Goal: Task Accomplishment & Management: Complete application form

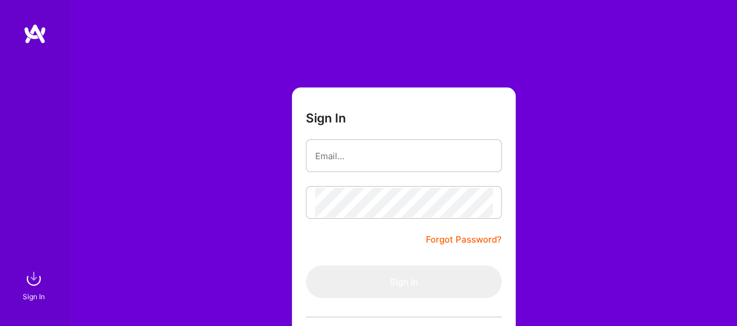
type input "[EMAIL_ADDRESS][DOMAIN_NAME]"
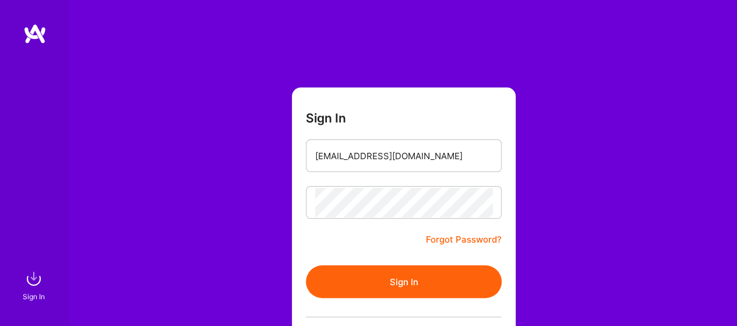
click at [403, 282] on button "Sign In" at bounding box center [404, 281] width 196 height 33
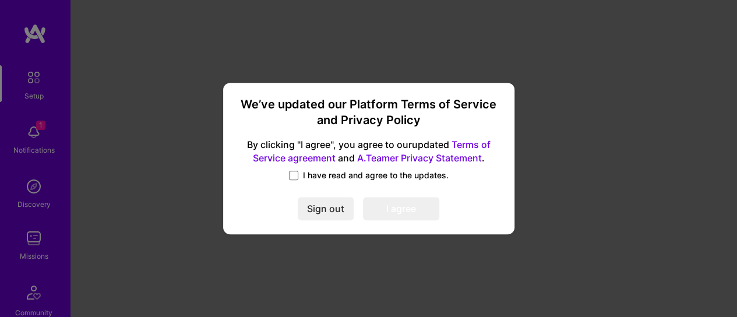
click at [298, 177] on label "I have read and agree to the updates." at bounding box center [369, 176] width 160 height 12
click at [0, 0] on input "I have read and agree to the updates." at bounding box center [0, 0] width 0 height 0
click at [391, 213] on button "I agree" at bounding box center [401, 208] width 76 height 23
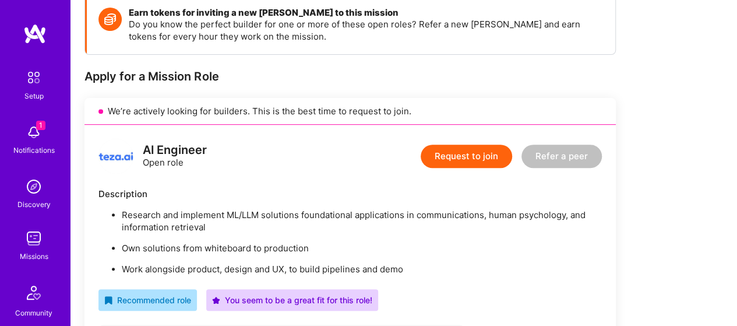
scroll to position [117, 0]
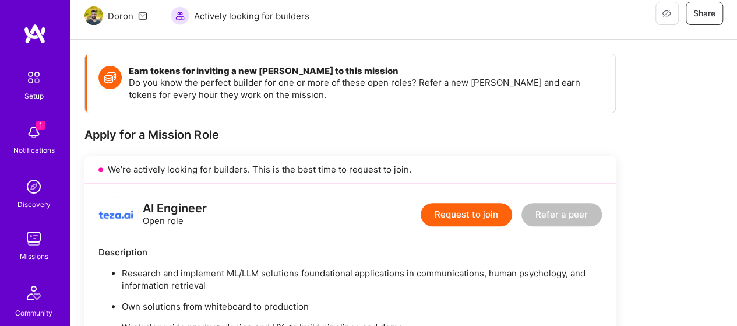
click at [463, 217] on button "Request to join" at bounding box center [467, 214] width 92 height 23
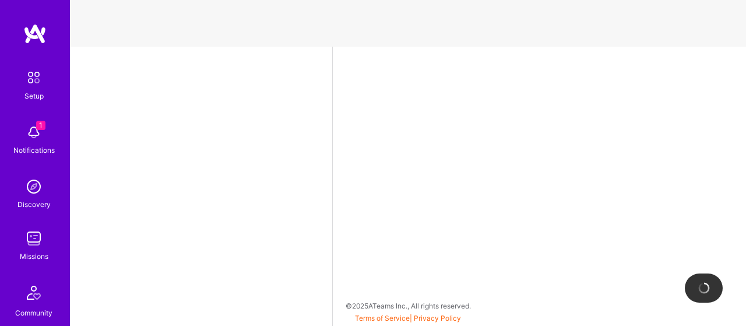
select select "US"
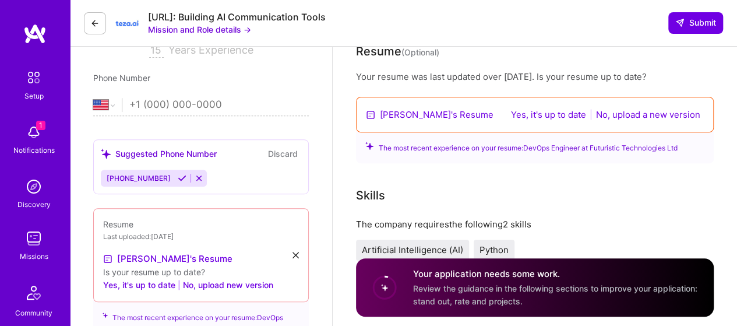
scroll to position [233, 0]
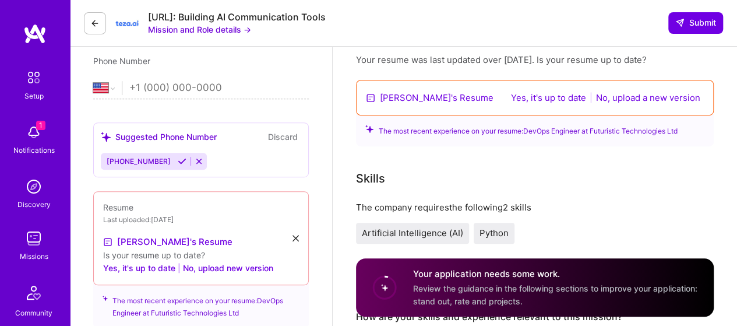
click at [625, 97] on button "No, upload a new version" at bounding box center [648, 97] width 111 height 13
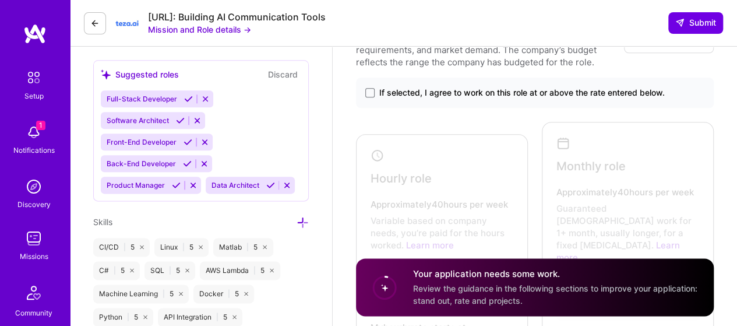
scroll to position [641, 0]
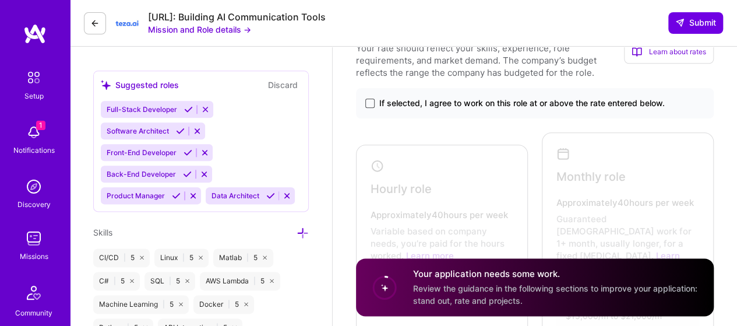
click at [367, 103] on span at bounding box center [370, 103] width 9 height 9
click at [0, 0] on input "If selected, I agree to work on this role at or above the rate entered below." at bounding box center [0, 0] width 0 height 0
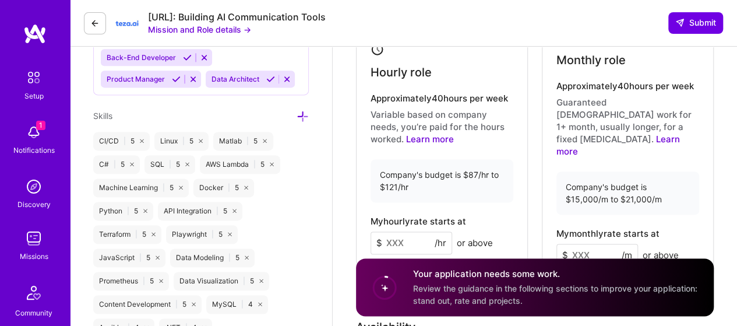
scroll to position [816, 0]
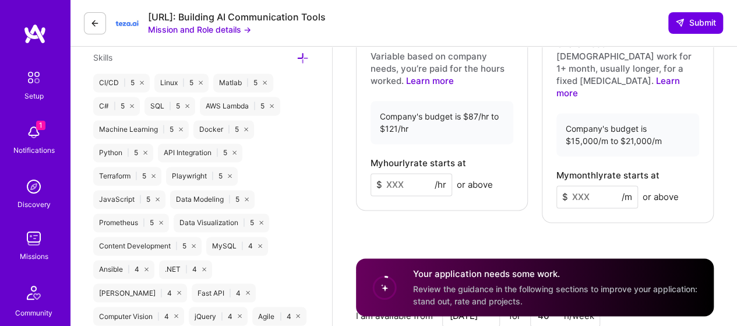
click at [412, 173] on input at bounding box center [412, 184] width 82 height 23
type input "8"
type input "90"
click at [457, 215] on div "Rate Your rate should reflect your skills, experience, role requirements, and m…" at bounding box center [535, 137] width 358 height 575
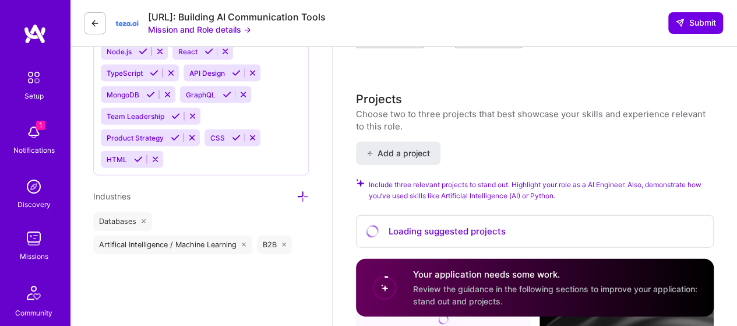
scroll to position [1283, 0]
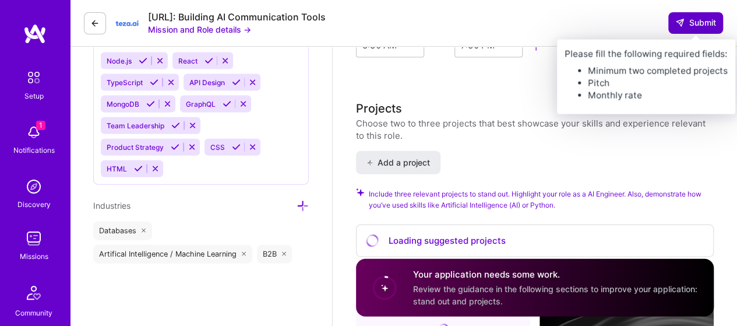
click at [695, 27] on span "Submit" at bounding box center [696, 23] width 41 height 12
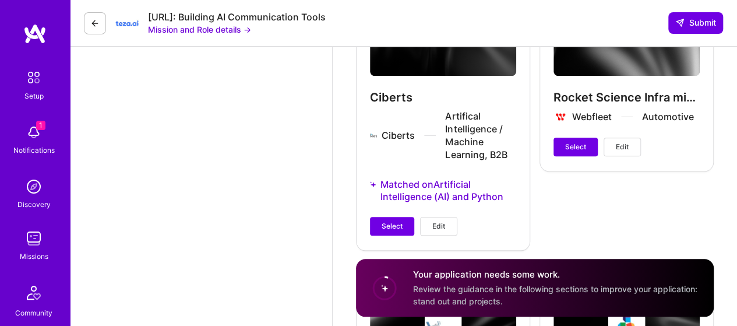
scroll to position [2682, 0]
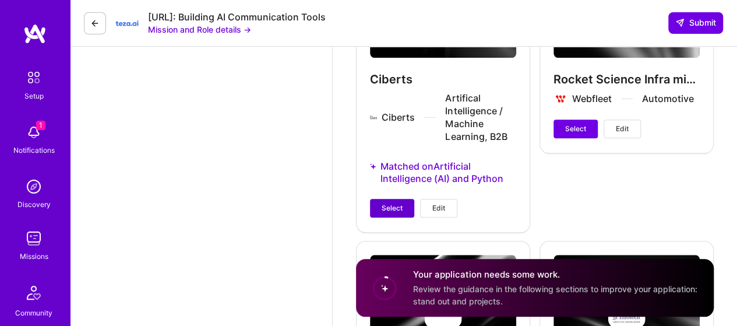
click at [398, 199] on button "Select" at bounding box center [392, 208] width 44 height 19
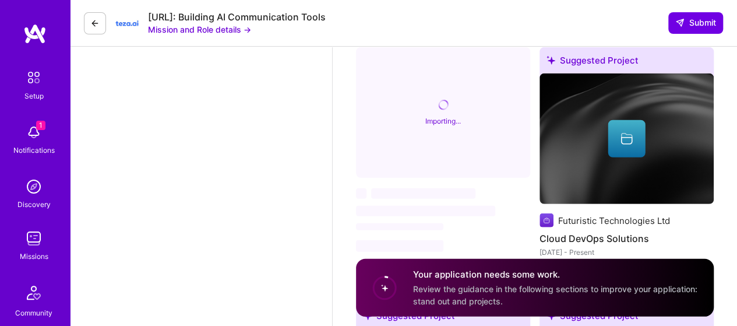
scroll to position [1574, 0]
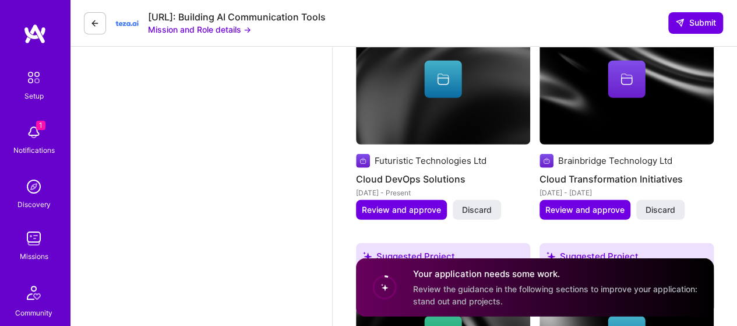
select select "US"
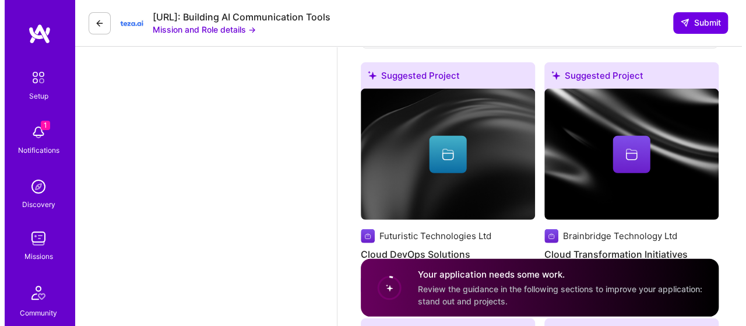
scroll to position [1516, 0]
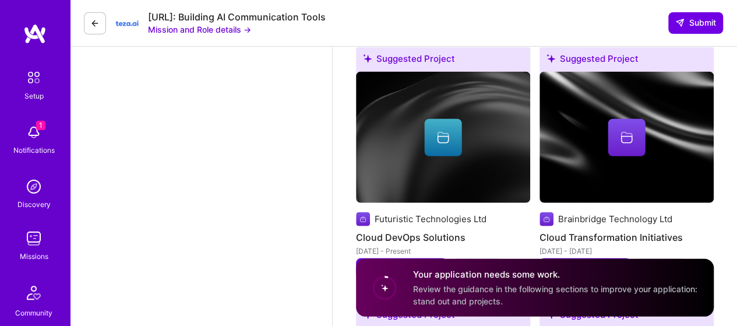
click at [371, 262] on span "Review and approve" at bounding box center [401, 268] width 79 height 12
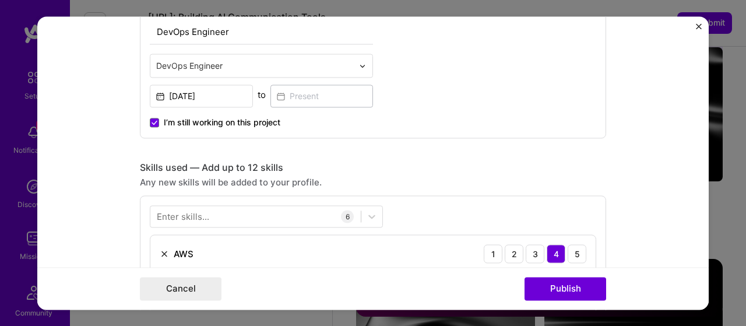
scroll to position [466, 0]
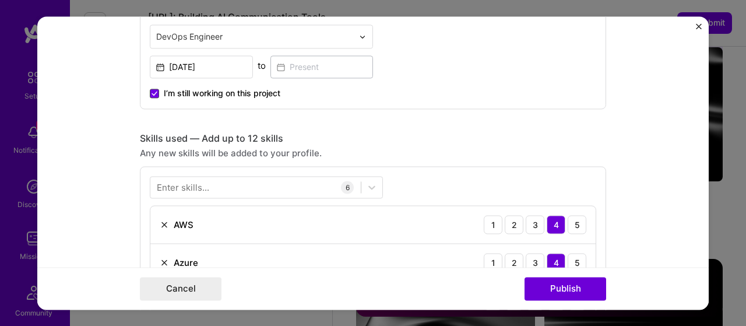
click at [152, 93] on icon at bounding box center [154, 93] width 5 height 3
click at [0, 0] on input "I’m still working on this project" at bounding box center [0, 0] width 0 height 0
click at [321, 70] on input at bounding box center [322, 67] width 103 height 23
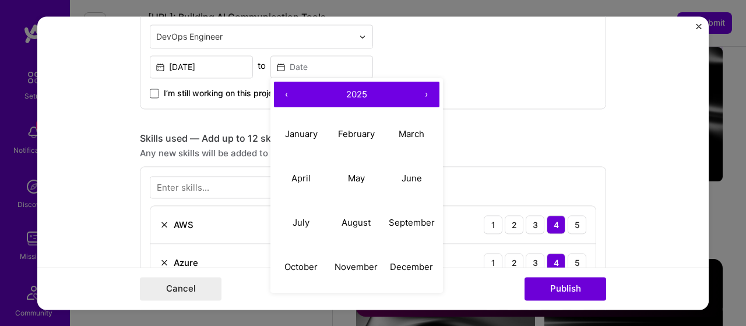
click at [282, 93] on button "‹" at bounding box center [287, 95] width 26 height 26
click at [402, 182] on abbr "June" at bounding box center [412, 178] width 20 height 11
type input "[DATE]"
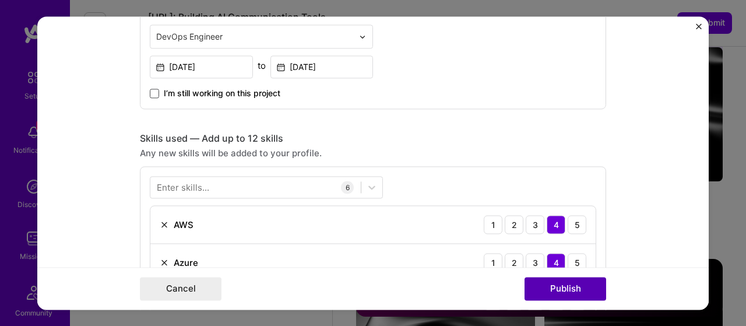
click at [560, 287] on button "Publish" at bounding box center [566, 288] width 82 height 23
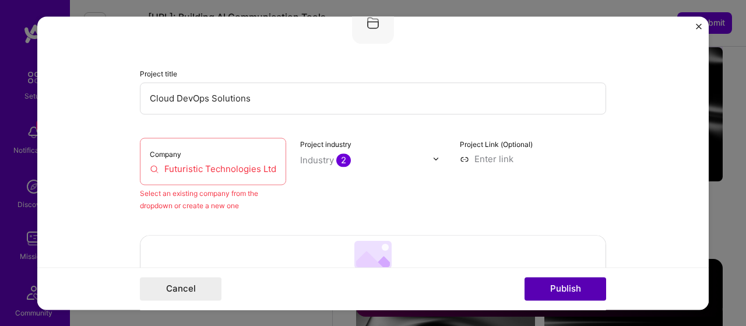
scroll to position [76, 0]
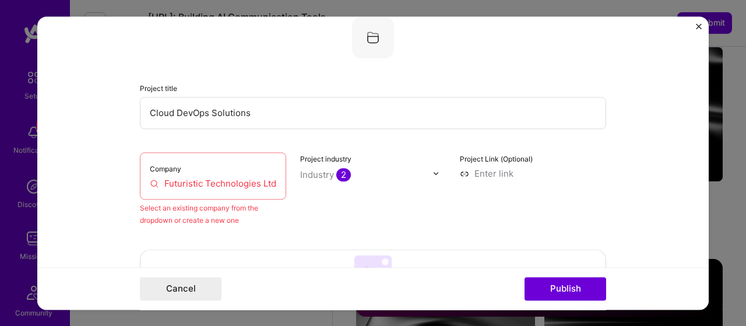
click at [199, 179] on input "Futuristic Technologies Ltd" at bounding box center [213, 183] width 127 height 12
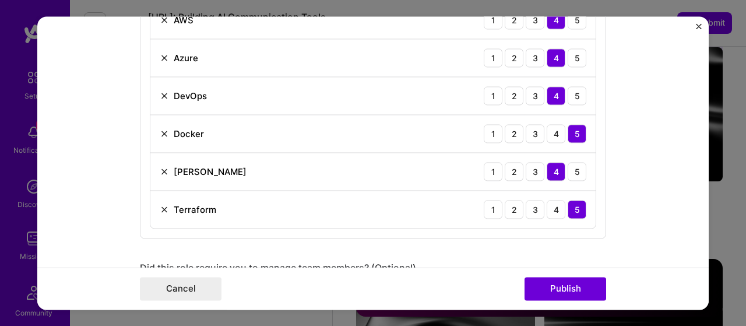
scroll to position [893, 0]
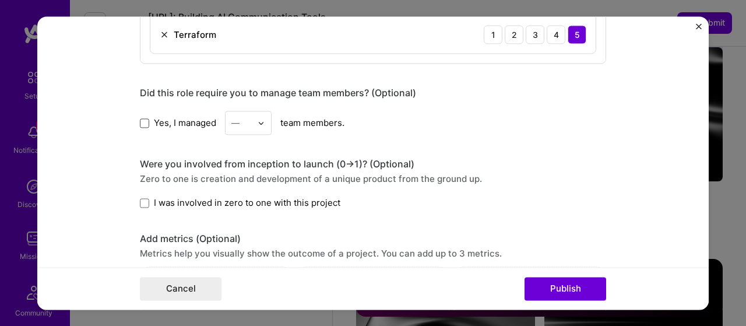
click at [142, 118] on span at bounding box center [144, 122] width 9 height 9
click at [0, 0] on input "Yes, I managed" at bounding box center [0, 0] width 0 height 0
click at [252, 119] on div "—" at bounding box center [242, 123] width 32 height 23
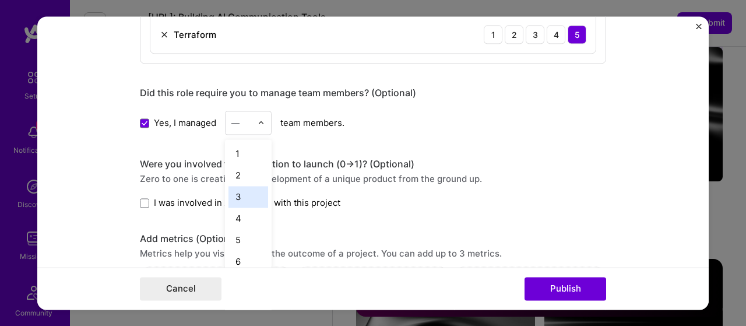
click at [235, 195] on div "3" at bounding box center [249, 198] width 40 height 22
click at [143, 201] on span at bounding box center [144, 203] width 9 height 9
click at [0, 0] on input "I was involved in zero to one with this project" at bounding box center [0, 0] width 0 height 0
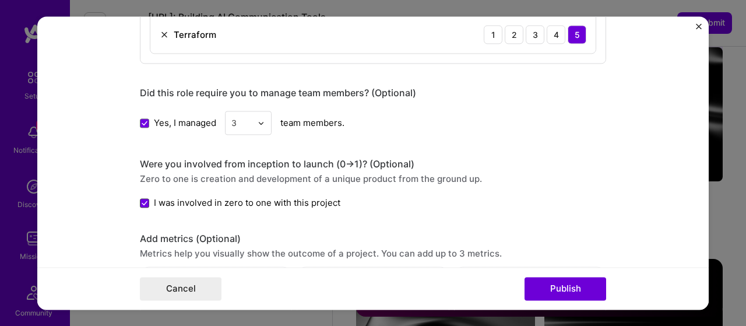
click at [143, 201] on span at bounding box center [144, 203] width 9 height 9
click at [0, 0] on input "I was involved in zero to one with this project" at bounding box center [0, 0] width 0 height 0
click at [143, 201] on span at bounding box center [144, 203] width 9 height 9
click at [0, 0] on input "I was involved in zero to one with this project" at bounding box center [0, 0] width 0 height 0
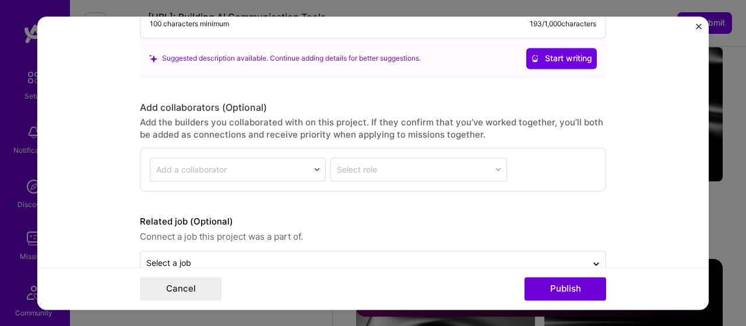
scroll to position [1392, 0]
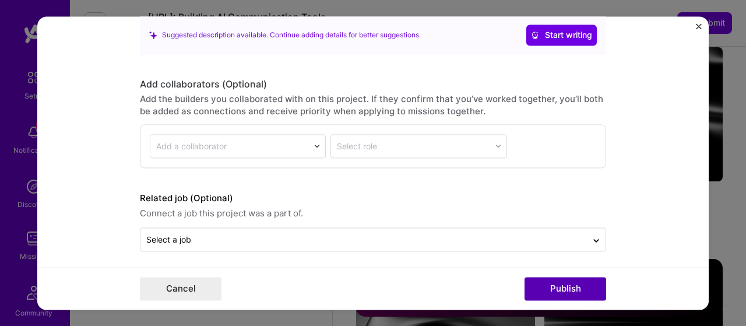
click at [578, 294] on button "Publish" at bounding box center [566, 288] width 82 height 23
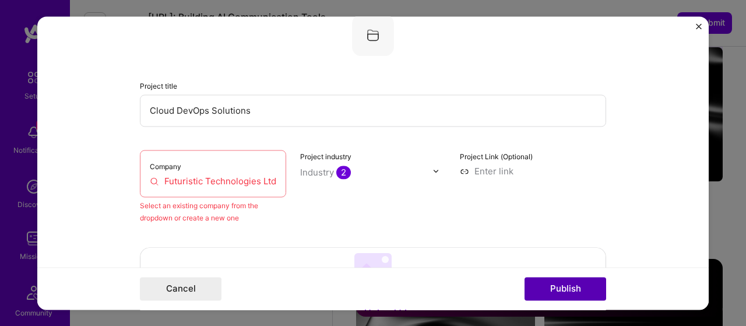
scroll to position [76, 0]
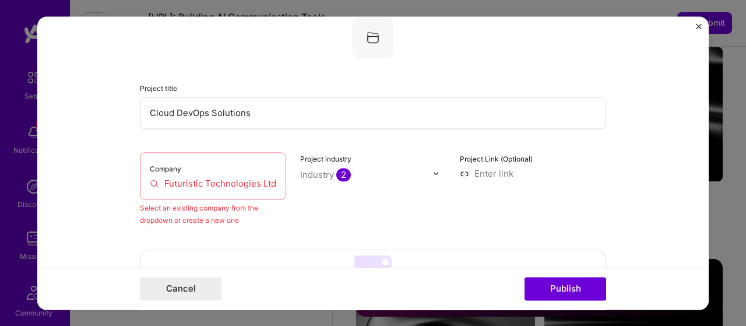
click at [190, 182] on input "Futuristic Technologies Ltd" at bounding box center [213, 183] width 127 height 12
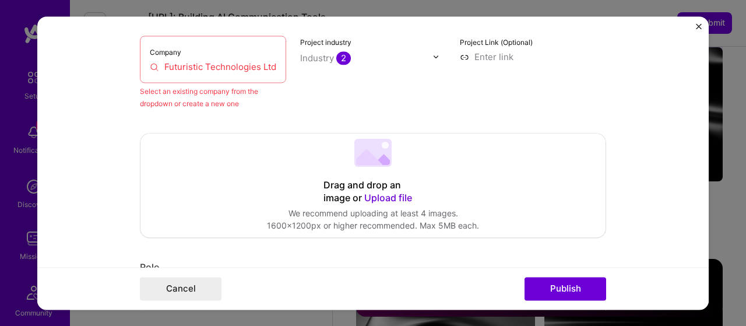
scroll to position [135, 0]
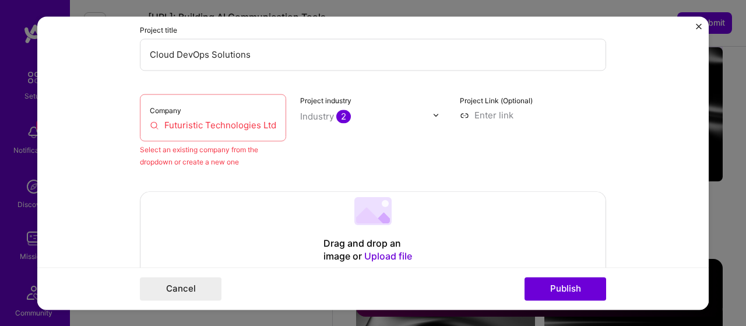
click at [152, 125] on input "Futuristic Technologies Ltd" at bounding box center [213, 125] width 127 height 12
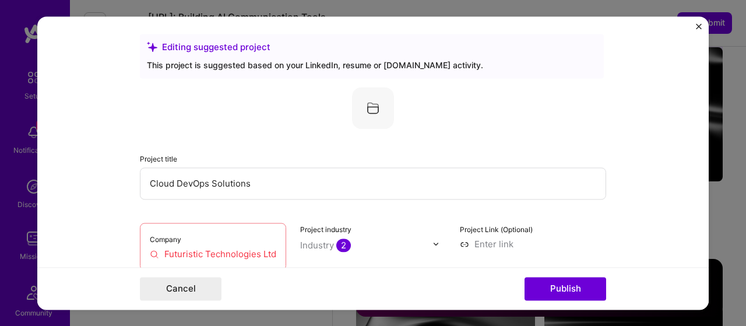
scroll to position [0, 0]
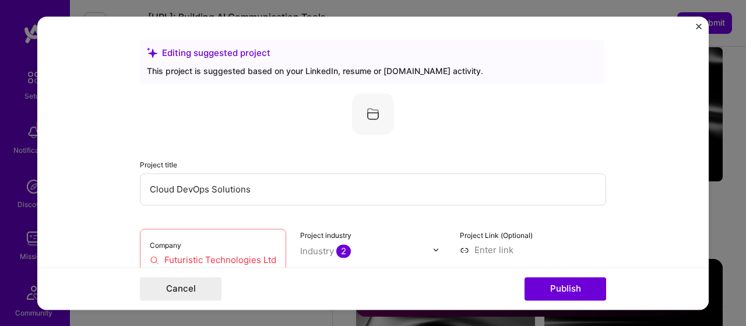
click at [366, 112] on img at bounding box center [373, 114] width 42 height 42
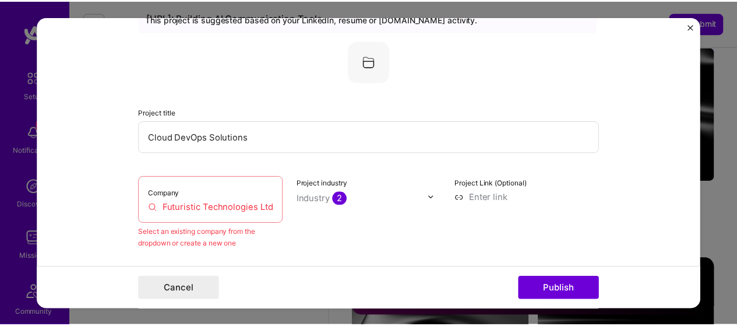
scroll to position [117, 0]
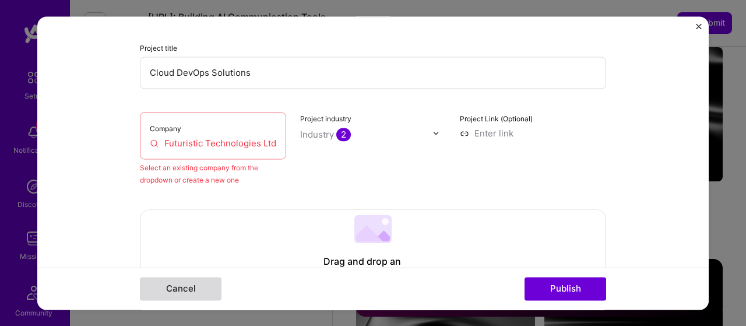
click at [192, 291] on button "Cancel" at bounding box center [181, 288] width 82 height 23
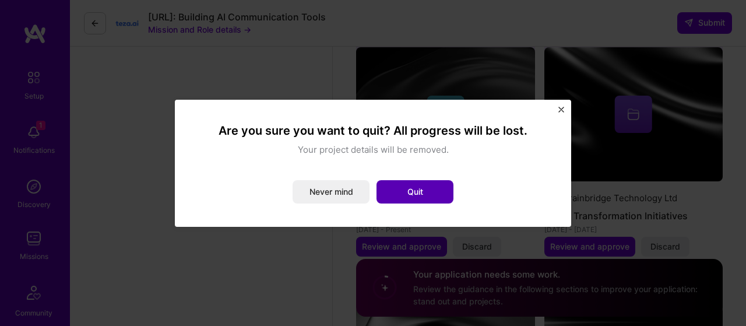
click at [402, 189] on button "Quit" at bounding box center [415, 191] width 77 height 23
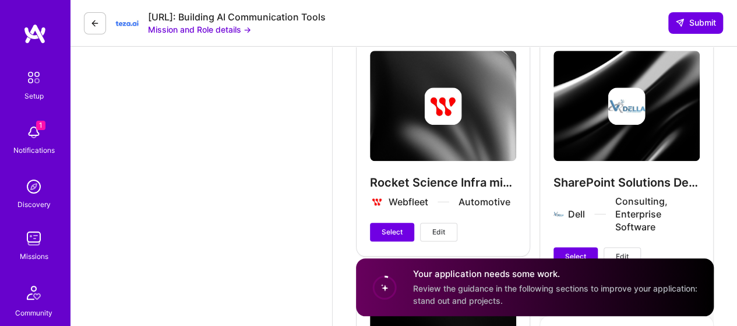
scroll to position [2613, 0]
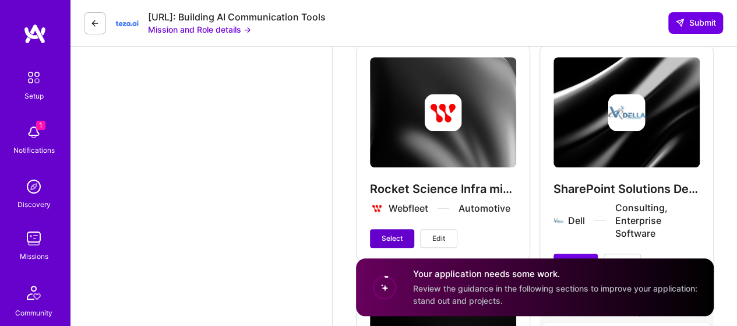
click at [387, 233] on span "Select" at bounding box center [392, 238] width 21 height 10
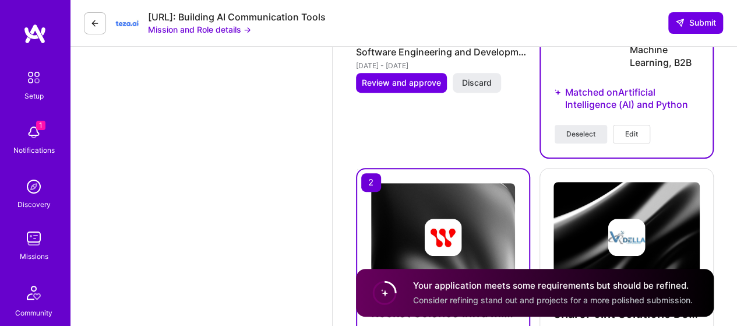
scroll to position [2486, 0]
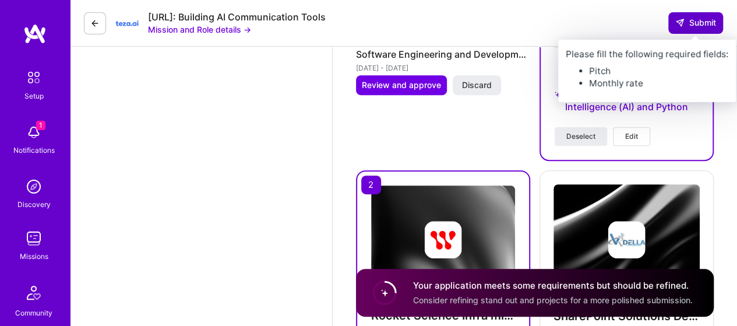
click at [716, 20] on button "Submit" at bounding box center [696, 22] width 55 height 21
click at [704, 23] on span "Submit" at bounding box center [696, 23] width 41 height 12
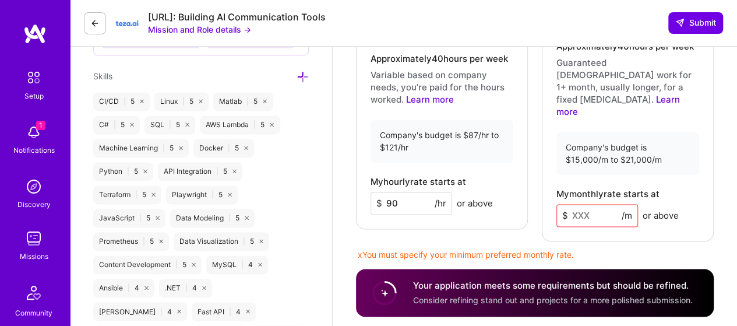
scroll to position [795, 0]
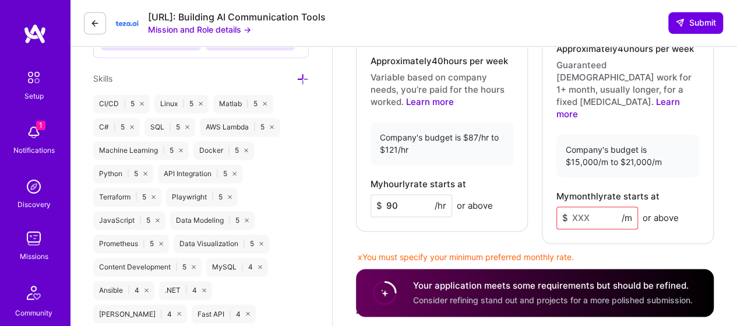
click at [577, 206] on input at bounding box center [598, 217] width 82 height 23
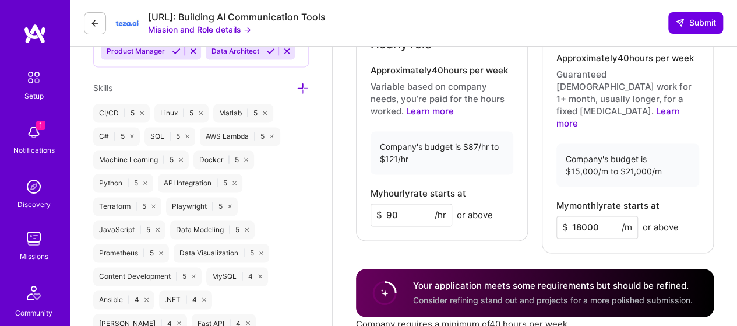
scroll to position [853, 0]
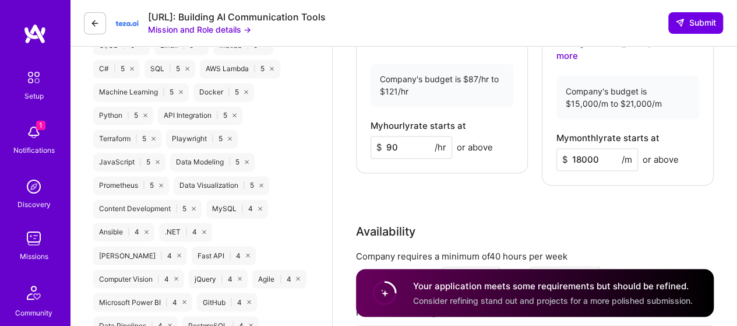
click at [577, 148] on input "18000" at bounding box center [598, 159] width 82 height 23
click at [584, 148] on input "18000" at bounding box center [598, 159] width 82 height 23
type input "19000"
click at [629, 223] on div "Availability" at bounding box center [535, 231] width 358 height 17
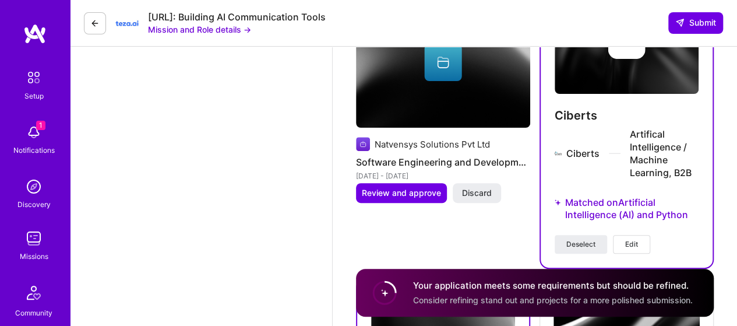
scroll to position [2486, 0]
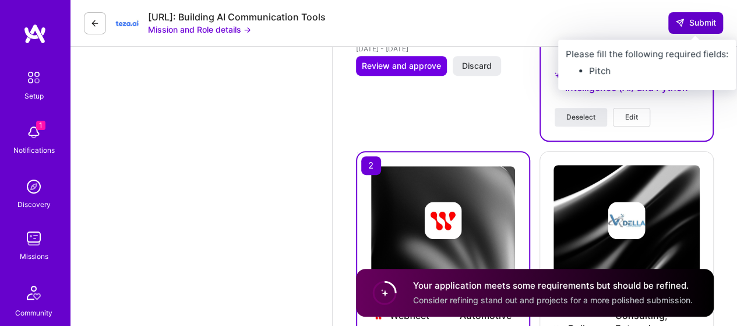
click at [683, 24] on icon at bounding box center [680, 22] width 9 height 9
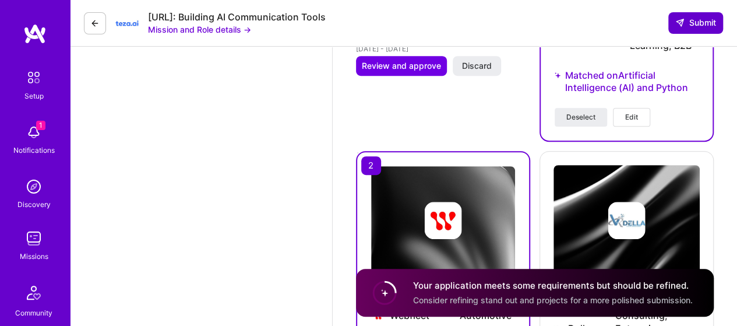
click at [683, 24] on icon at bounding box center [680, 22] width 9 height 9
click at [689, 19] on span "Submit" at bounding box center [696, 23] width 41 height 12
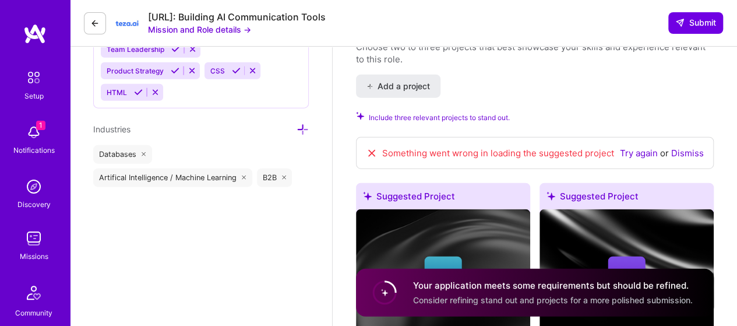
scroll to position [1203, 0]
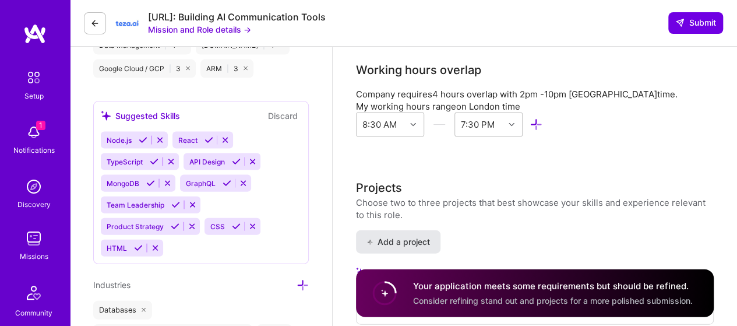
click at [398, 236] on span "Add a project" at bounding box center [399, 242] width 64 height 12
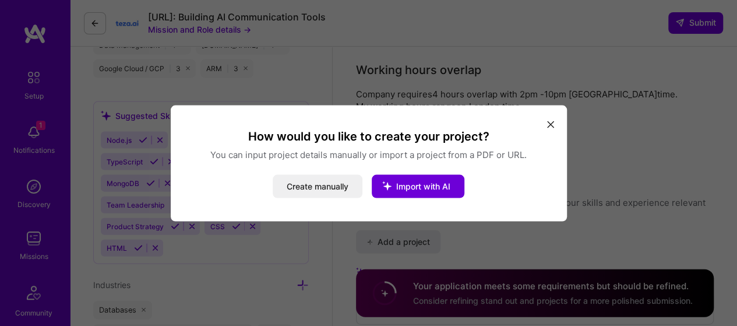
click at [549, 127] on icon "modal" at bounding box center [550, 124] width 7 height 7
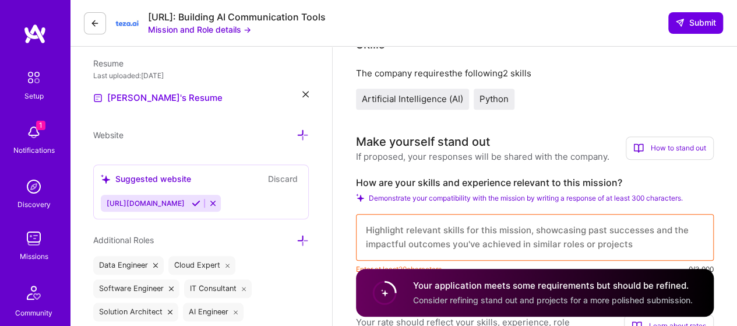
scroll to position [0, 0]
click at [500, 229] on textarea at bounding box center [535, 237] width 358 height 47
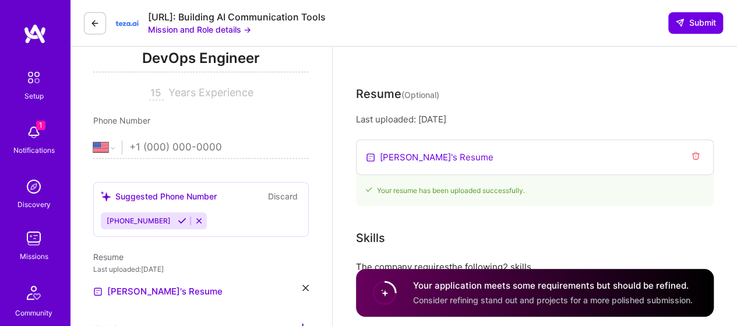
scroll to position [175, 0]
click at [113, 142] on select "[GEOGRAPHIC_DATA] [GEOGRAPHIC_DATA] [GEOGRAPHIC_DATA] [GEOGRAPHIC_DATA] [US_STA…" at bounding box center [107, 146] width 29 height 14
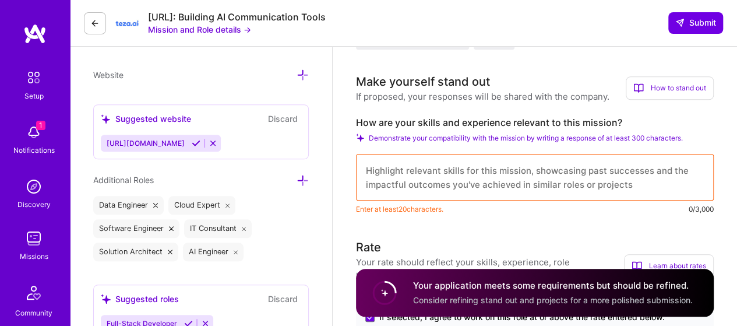
scroll to position [408, 0]
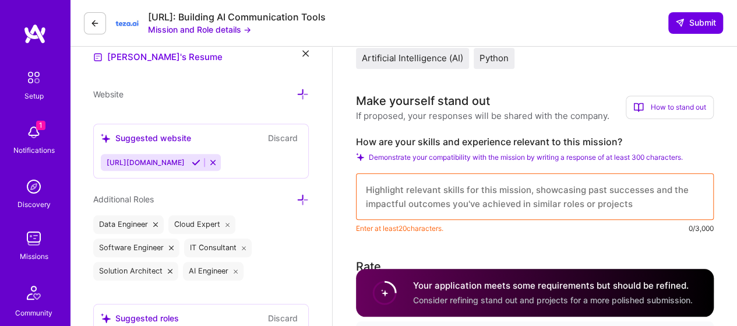
click at [398, 184] on textarea at bounding box center [535, 196] width 358 height 47
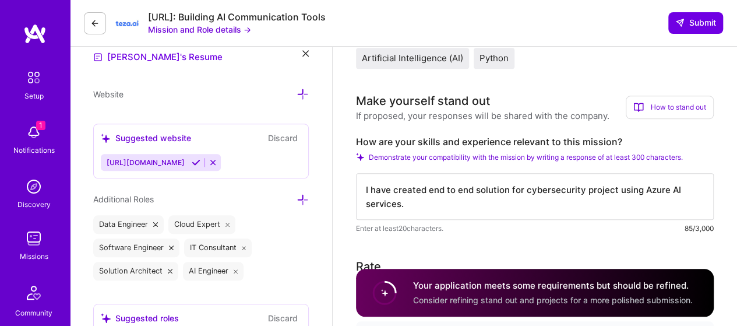
scroll to position [1, 0]
type textarea "I have created end to end solution for cybersecurity project using Azure AI ser…"
click at [694, 17] on span "Submit" at bounding box center [696, 23] width 41 height 12
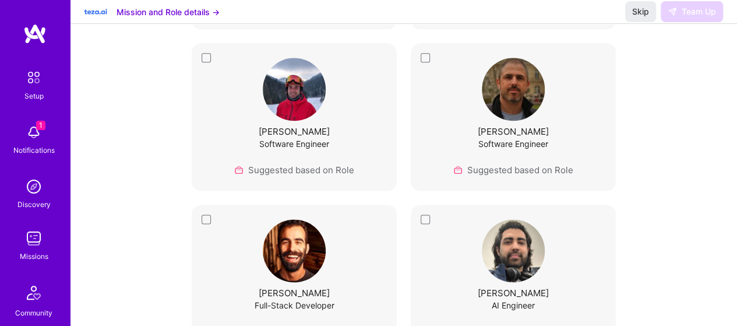
scroll to position [2973, 0]
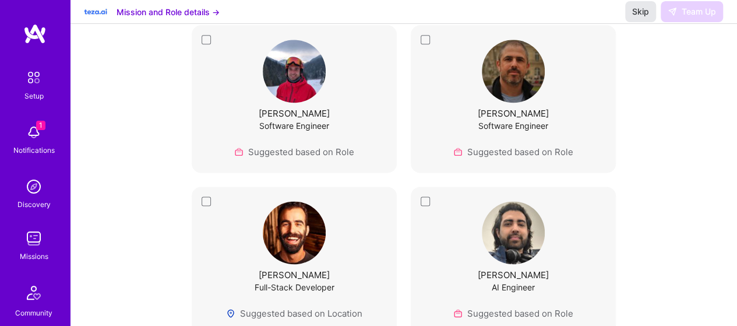
click at [637, 17] on span "Skip" at bounding box center [641, 12] width 17 height 12
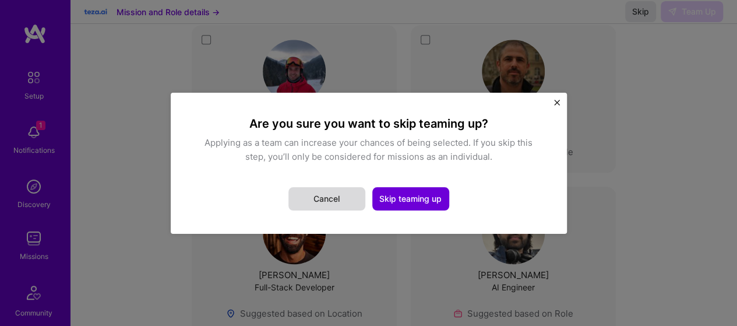
click at [329, 202] on button "Cancel" at bounding box center [327, 198] width 77 height 23
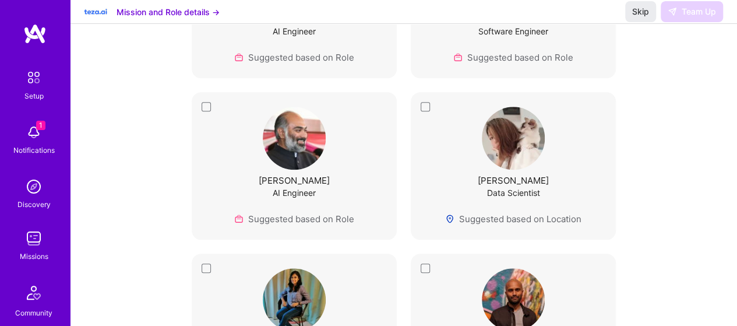
scroll to position [480, 0]
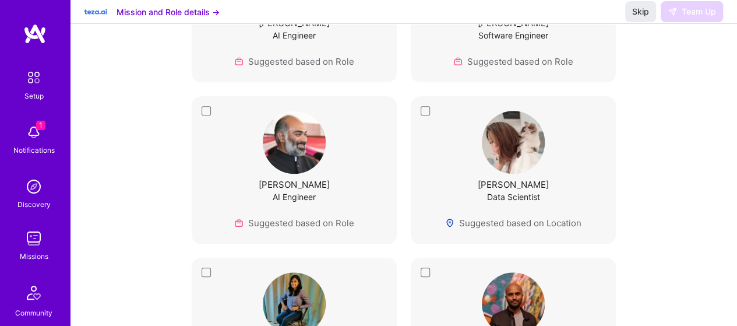
click at [204, 111] on div "[PERSON_NAME] AI Engineer Suggested based on Role" at bounding box center [294, 169] width 205 height 147
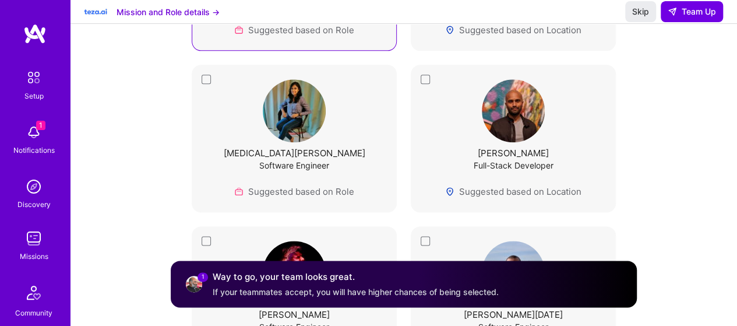
scroll to position [655, 0]
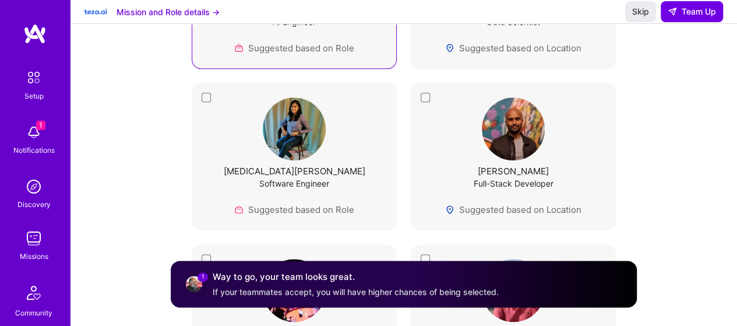
click at [202, 94] on div "[MEDICAL_DATA][PERSON_NAME] Software Engineer Suggested based on Role" at bounding box center [294, 156] width 205 height 147
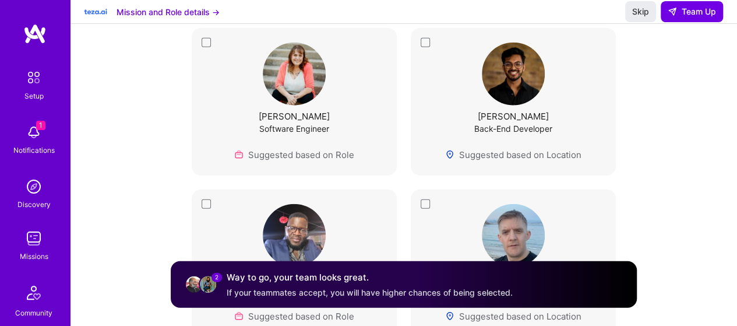
scroll to position [1296, 0]
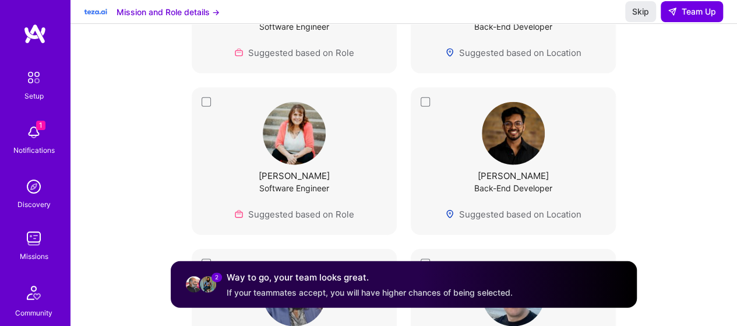
click at [421, 96] on div "[PERSON_NAME] Back-End Developer Suggested based on Location" at bounding box center [513, 160] width 205 height 147
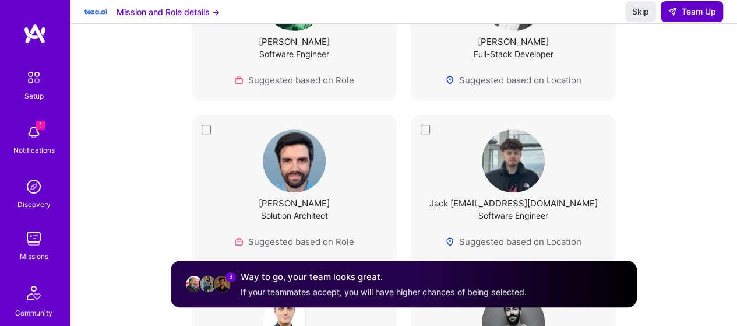
scroll to position [2579, 0]
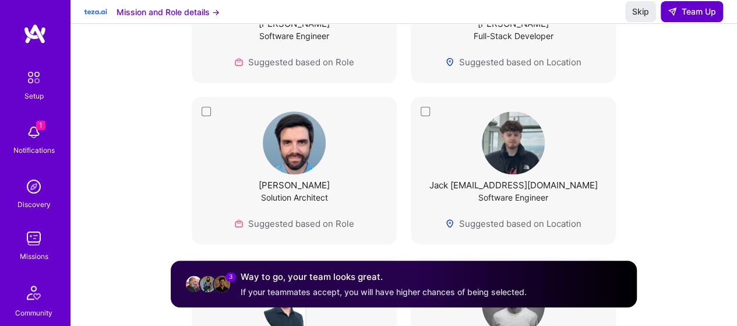
click at [685, 17] on span "Team Up" at bounding box center [692, 12] width 48 height 12
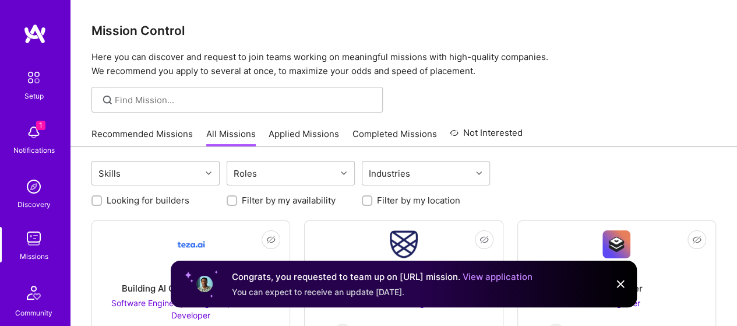
click at [621, 282] on img at bounding box center [621, 284] width 14 height 14
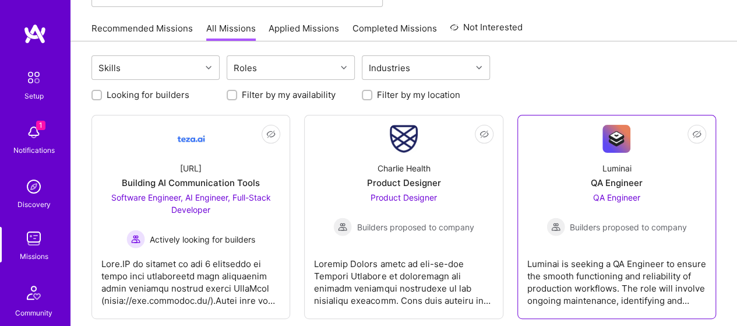
scroll to position [117, 0]
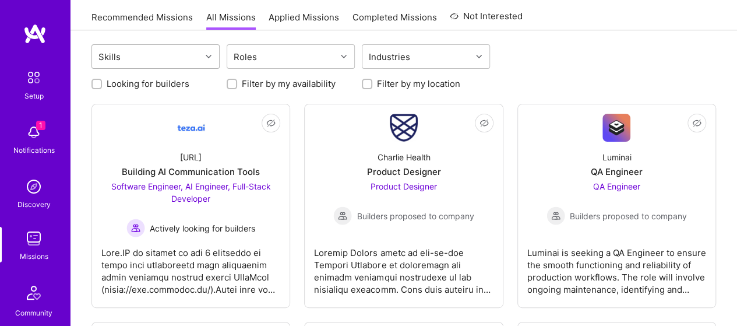
click at [214, 57] on div at bounding box center [210, 56] width 18 height 15
click at [212, 57] on div at bounding box center [210, 56] width 18 height 15
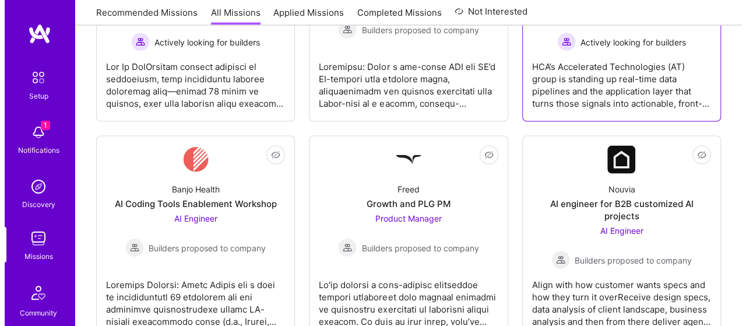
scroll to position [1131, 0]
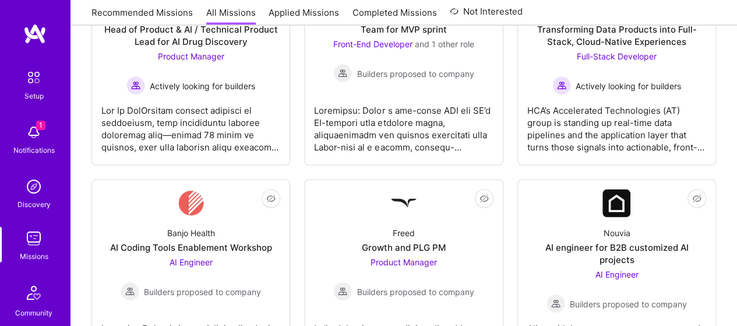
click at [31, 131] on img at bounding box center [33, 132] width 23 height 23
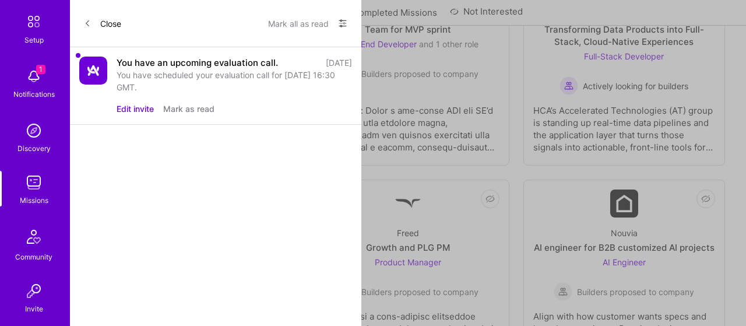
scroll to position [160, 0]
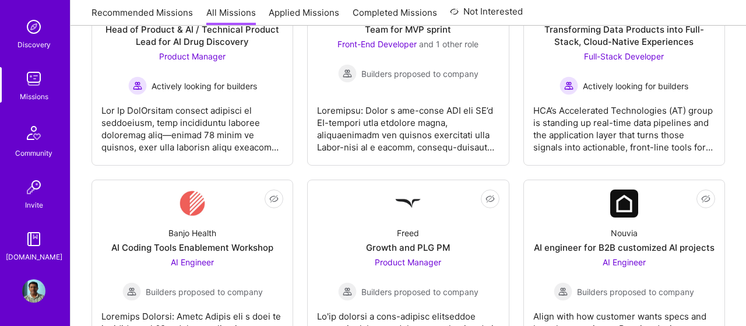
click at [34, 286] on img at bounding box center [33, 290] width 23 height 23
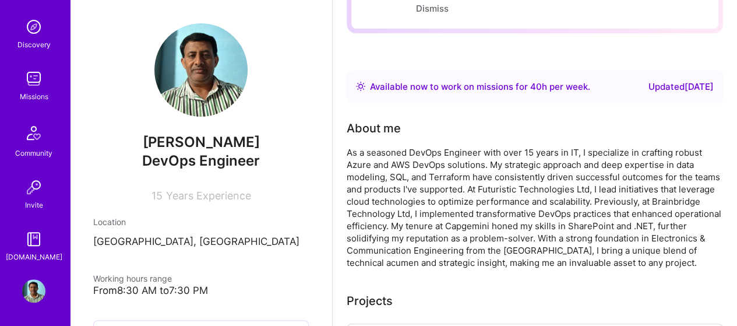
scroll to position [233, 0]
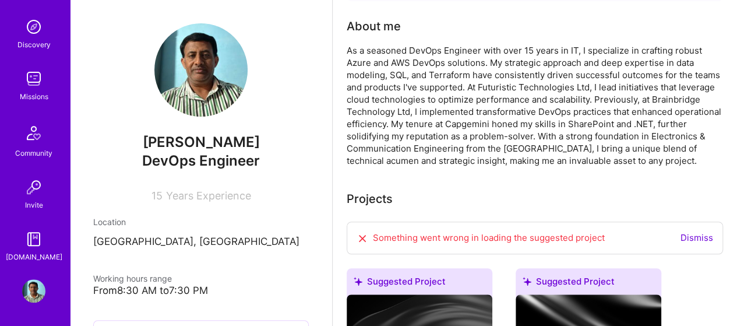
click at [33, 289] on img at bounding box center [33, 290] width 23 height 23
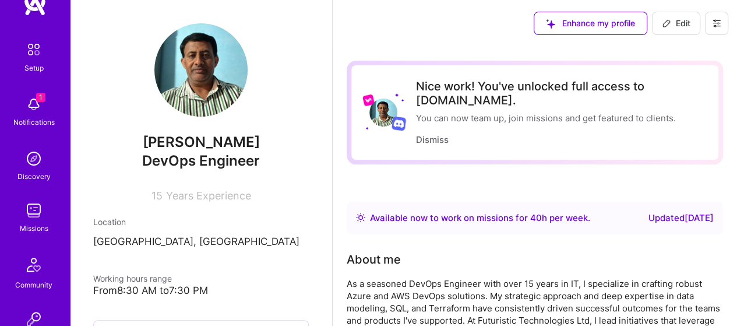
scroll to position [0, 0]
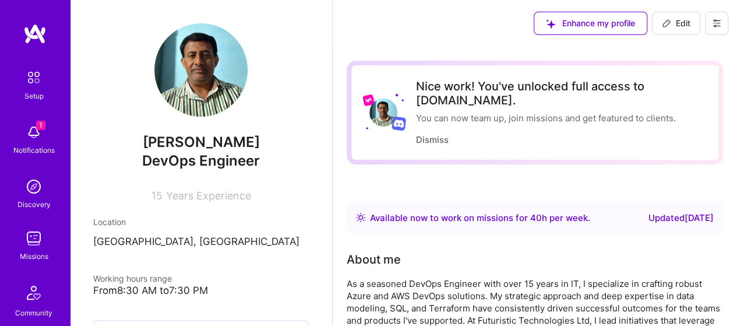
click at [26, 33] on img at bounding box center [34, 33] width 23 height 21
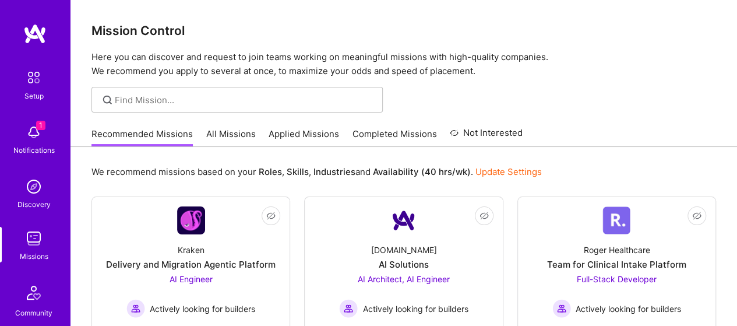
click at [23, 29] on img at bounding box center [34, 33] width 23 height 21
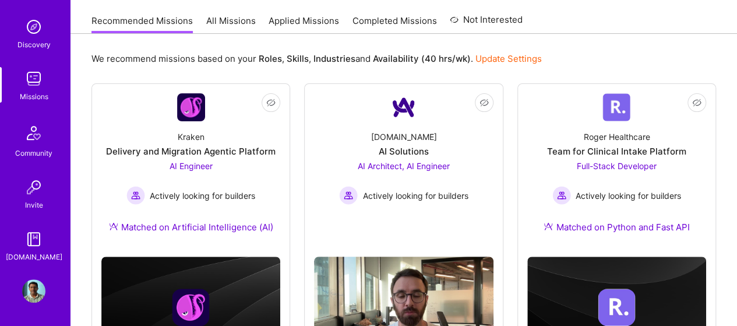
scroll to position [117, 0]
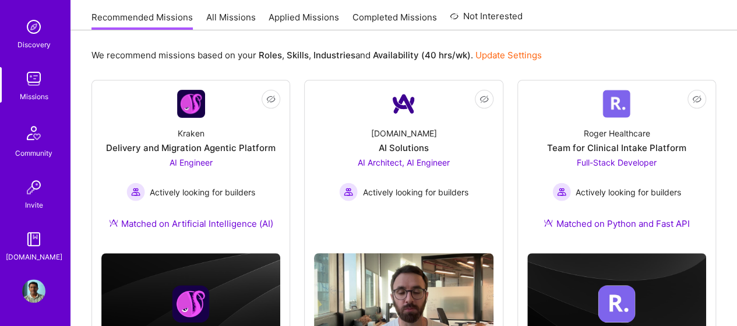
click at [33, 252] on div "[DOMAIN_NAME]" at bounding box center [34, 257] width 57 height 12
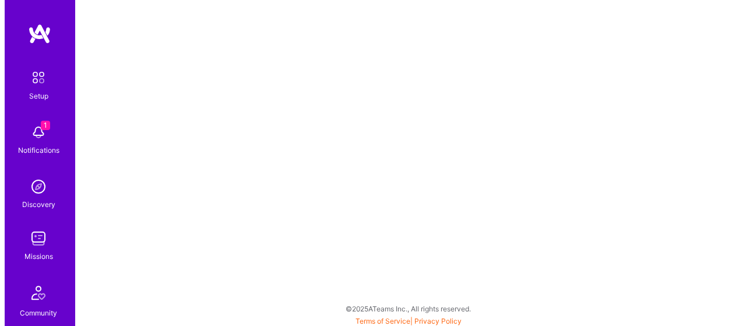
scroll to position [160, 0]
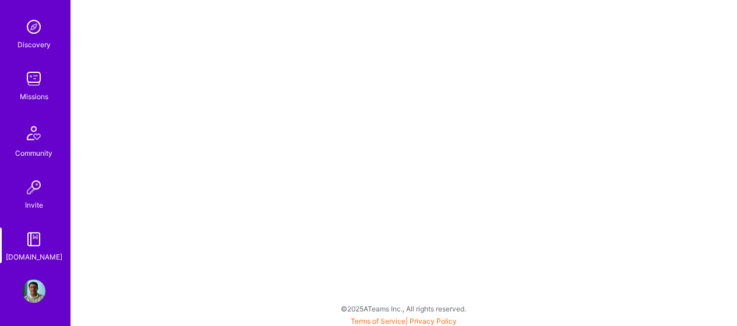
click at [28, 284] on img at bounding box center [33, 290] width 23 height 23
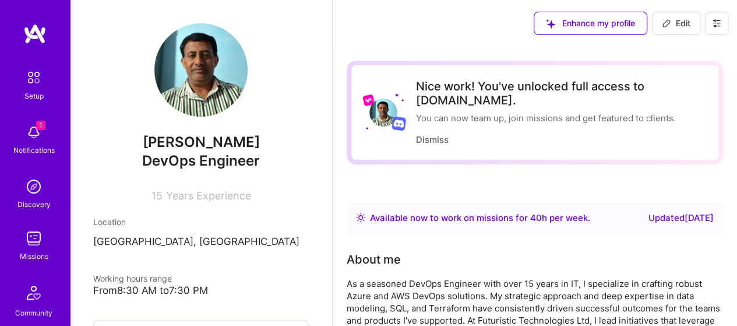
click at [714, 24] on icon at bounding box center [716, 23] width 9 height 9
click at [662, 110] on button "Log Out" at bounding box center [684, 109] width 87 height 30
